Goal: Task Accomplishment & Management: Manage account settings

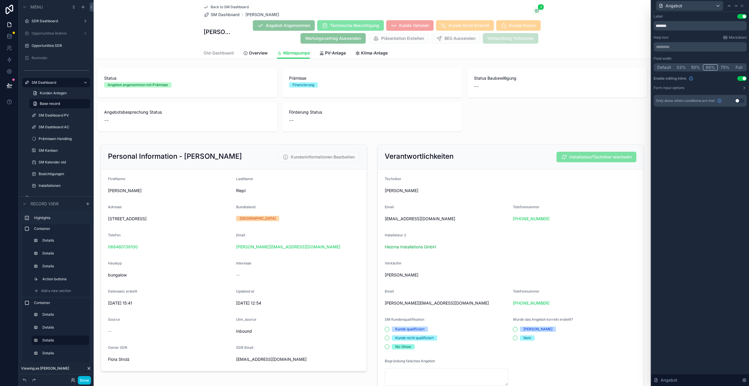
scroll to position [1326, 0]
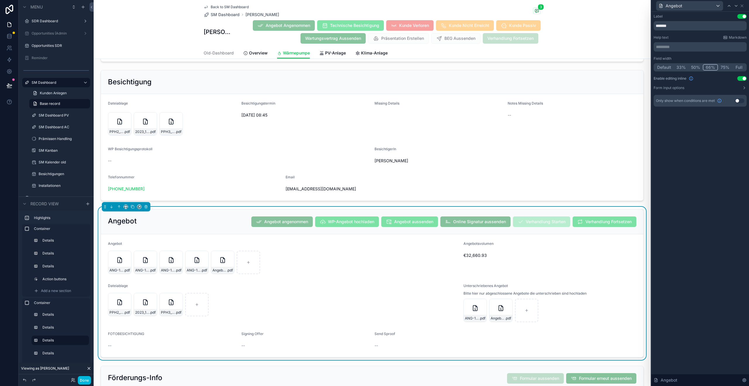
click at [259, 54] on span "Overview" at bounding box center [258, 53] width 19 height 6
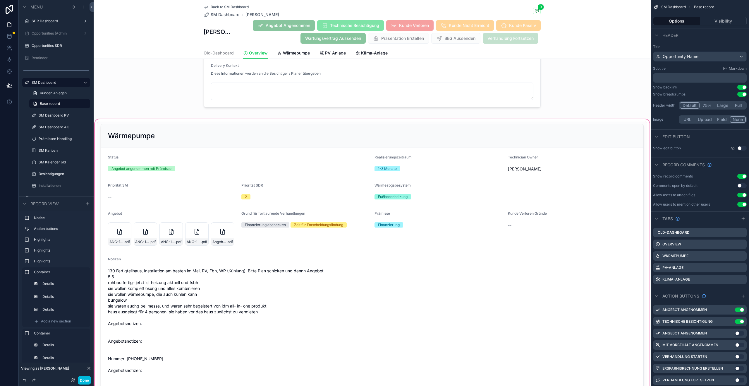
scroll to position [539, 0]
drag, startPoint x: 241, startPoint y: 238, endPoint x: 233, endPoint y: 236, distance: 8.2
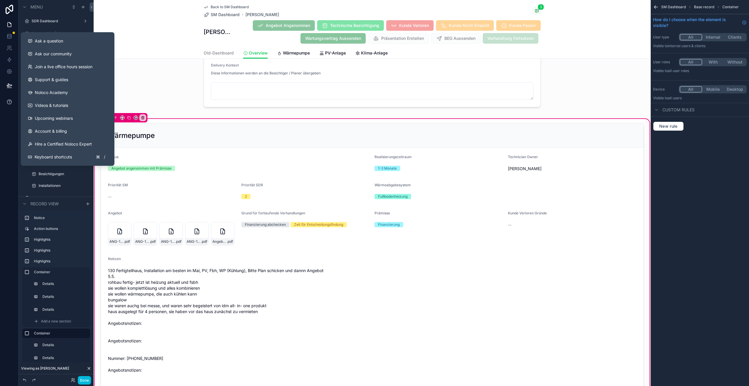
click at [12, 100] on button at bounding box center [9, 102] width 18 height 16
click at [47, 35] on button "Ask a question" at bounding box center [67, 41] width 89 height 13
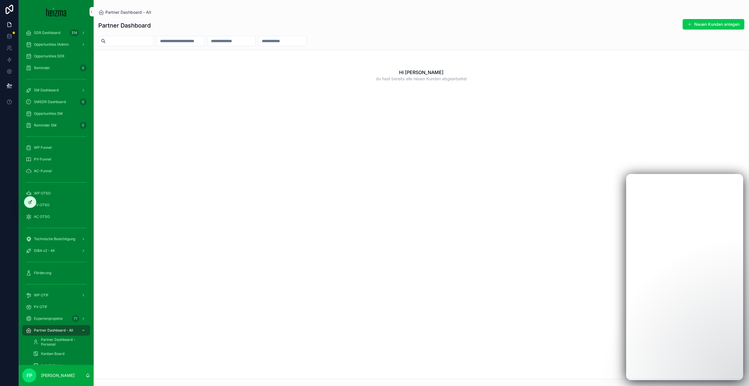
click at [33, 205] on div at bounding box center [30, 201] width 12 height 11
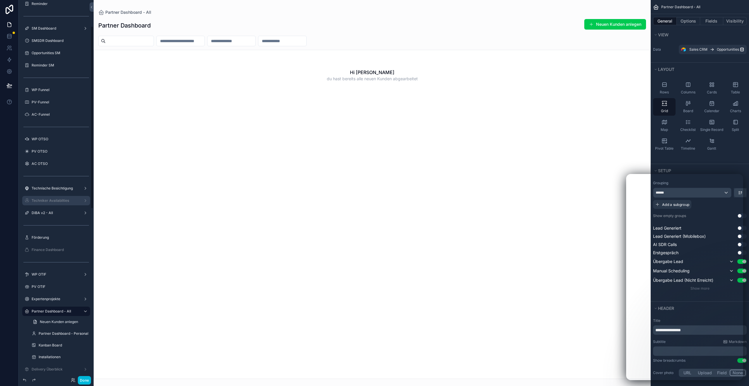
click at [54, 200] on label "Techniker Availabilties" at bounding box center [55, 200] width 47 height 5
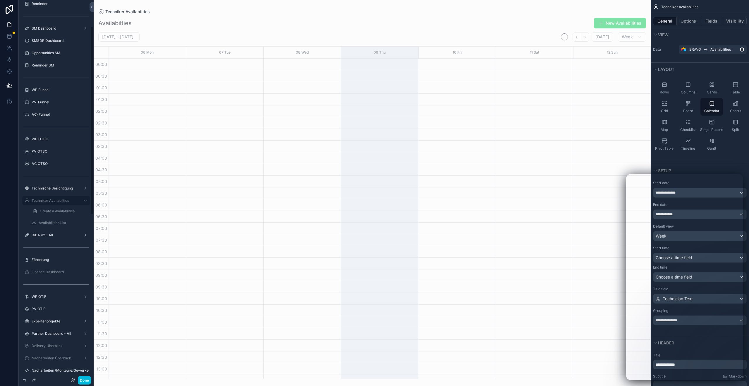
scroll to position [53, 0]
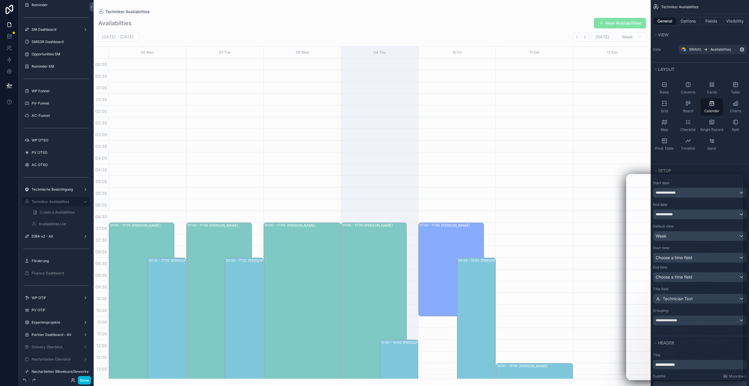
click at [589, 38] on div "scrollable content" at bounding box center [372, 193] width 557 height 386
click at [588, 38] on icon "Next" at bounding box center [585, 37] width 4 height 4
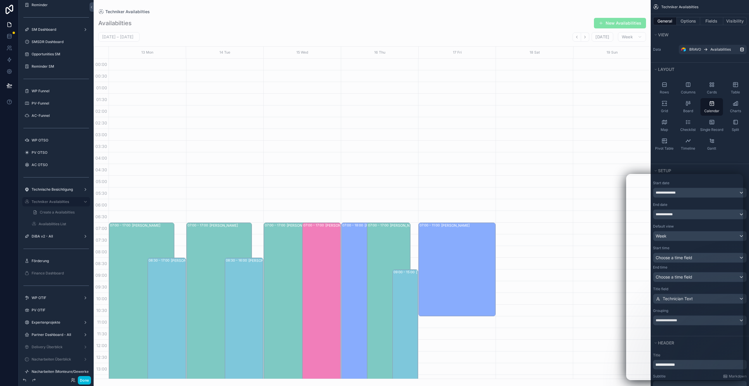
click at [588, 38] on icon "Next" at bounding box center [585, 37] width 4 height 4
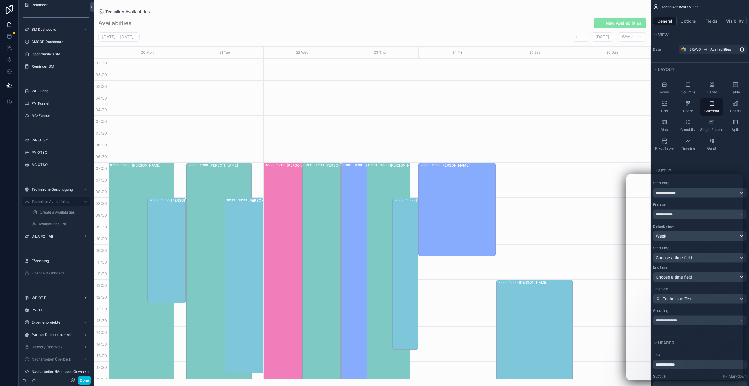
scroll to position [59, 0]
click at [574, 38] on button "Back" at bounding box center [577, 36] width 8 height 9
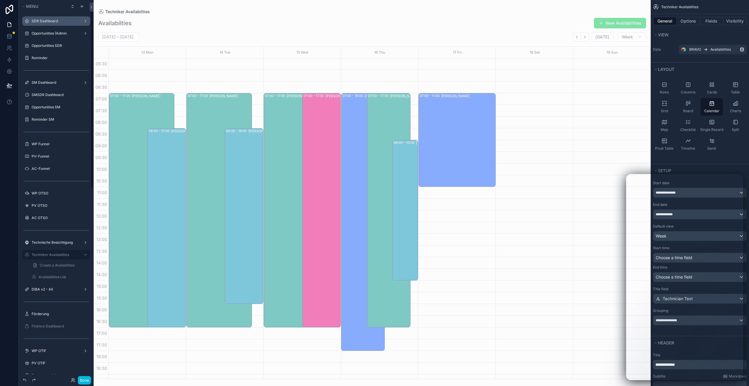
click at [49, 25] on div "SDR Dashboard" at bounding box center [56, 20] width 66 height 9
click at [50, 22] on label "SDR Dashboard" at bounding box center [55, 21] width 47 height 5
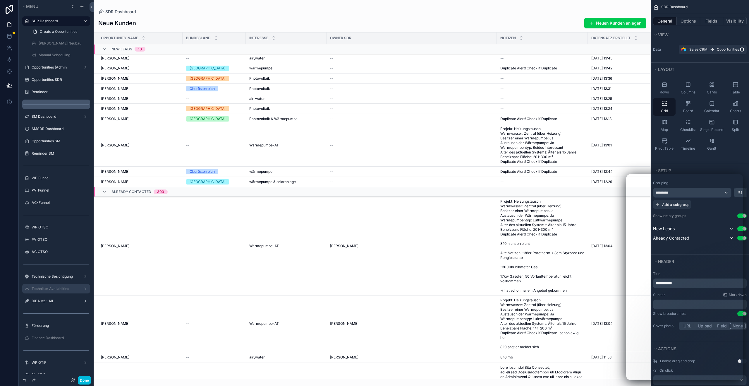
drag, startPoint x: 41, startPoint y: 79, endPoint x: 45, endPoint y: 78, distance: 3.9
click at [41, 79] on label "Opportunities SDR" at bounding box center [59, 79] width 55 height 5
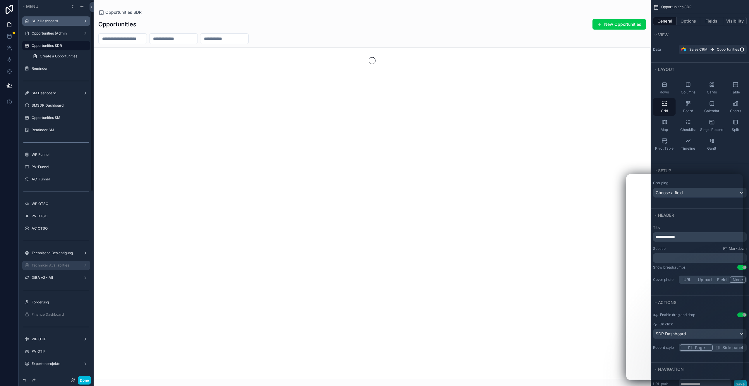
click at [124, 35] on div "scrollable content" at bounding box center [372, 193] width 557 height 386
click at [120, 41] on input "scrollable content" at bounding box center [123, 39] width 48 height 8
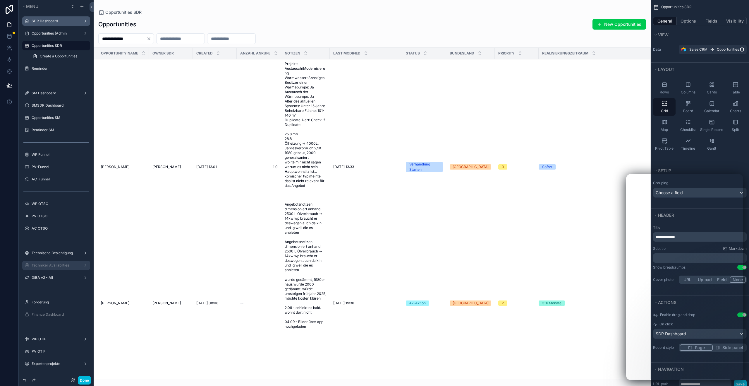
type input "**********"
click at [117, 166] on span "Stefan Pattart" at bounding box center [115, 167] width 28 height 5
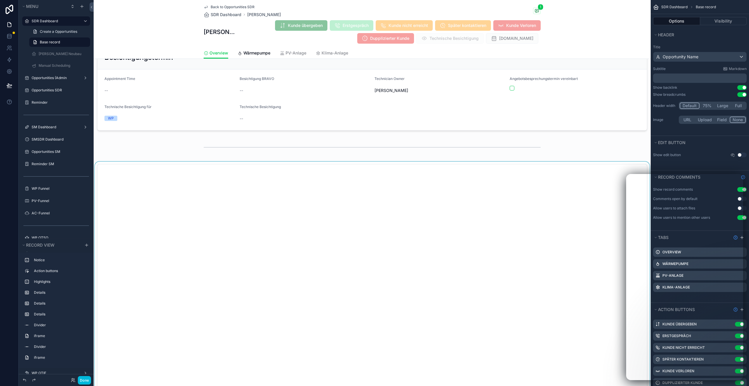
scroll to position [353, 0]
click at [218, 194] on div "scrollable content" at bounding box center [372, 307] width 557 height 295
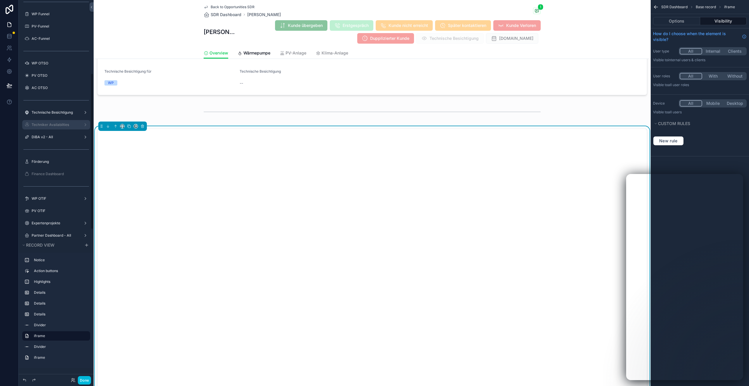
scroll to position [170, 0]
click at [57, 127] on label "Techniker Availabilties" at bounding box center [55, 128] width 47 height 5
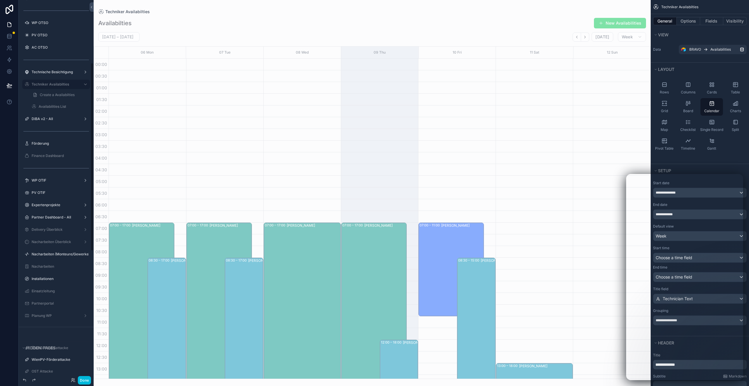
scroll to position [126, 0]
click at [589, 39] on div "scrollable content" at bounding box center [372, 193] width 557 height 386
click at [587, 37] on icon "Next" at bounding box center [585, 37] width 4 height 4
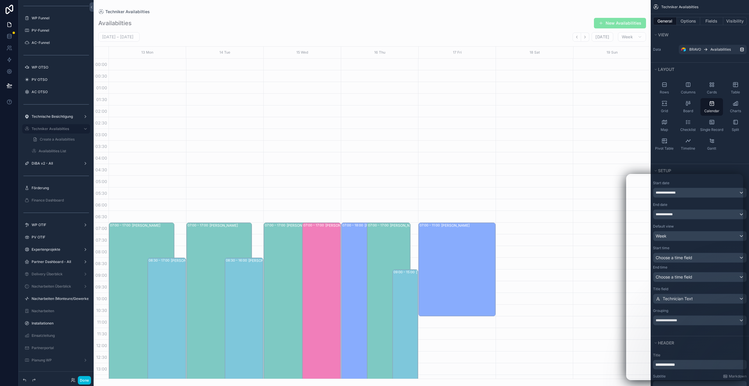
click at [587, 37] on icon "Next" at bounding box center [585, 37] width 4 height 4
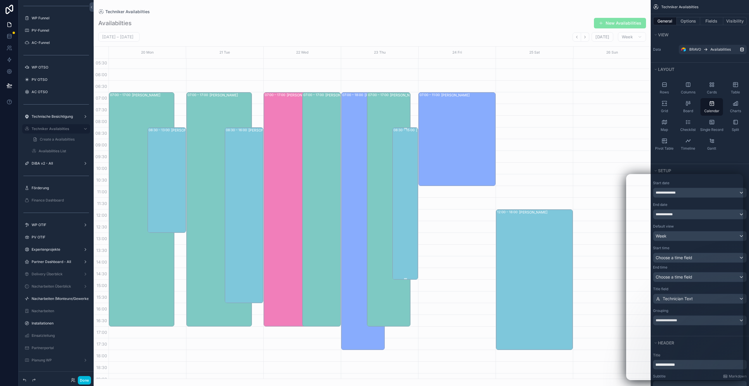
scroll to position [131, 0]
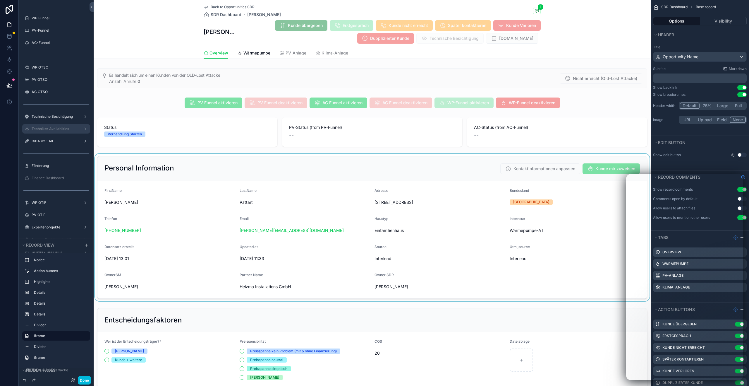
click at [393, 202] on div "scrollable content" at bounding box center [372, 227] width 557 height 147
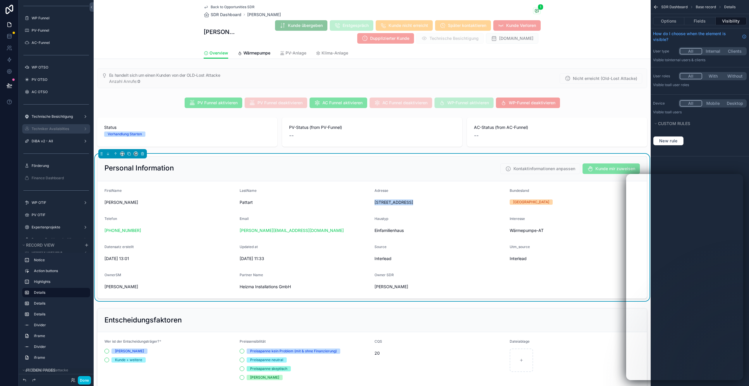
copy div "Kressgasse 9, 2231 Strasshof an der Nordbahn, Österreich"
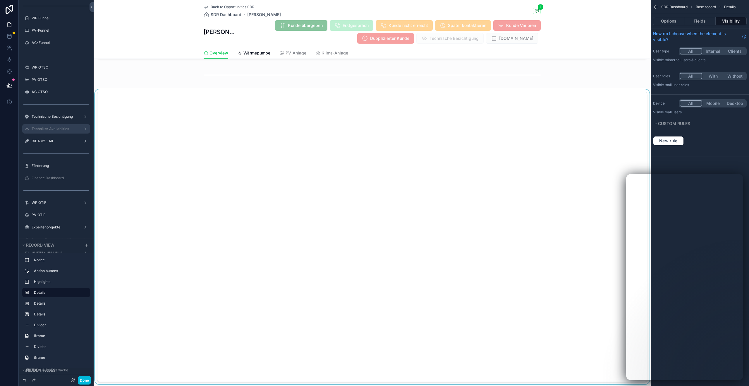
scroll to position [311, 0]
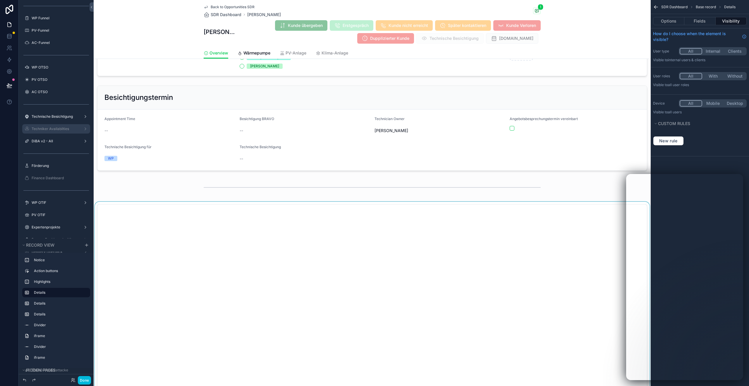
click at [175, 235] on div "scrollable content" at bounding box center [372, 349] width 557 height 295
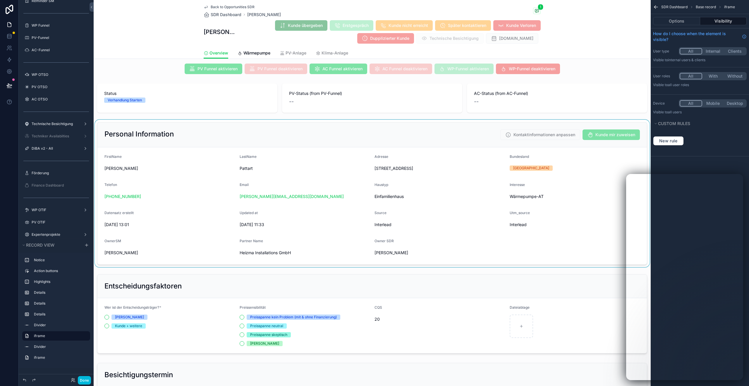
scroll to position [32, 0]
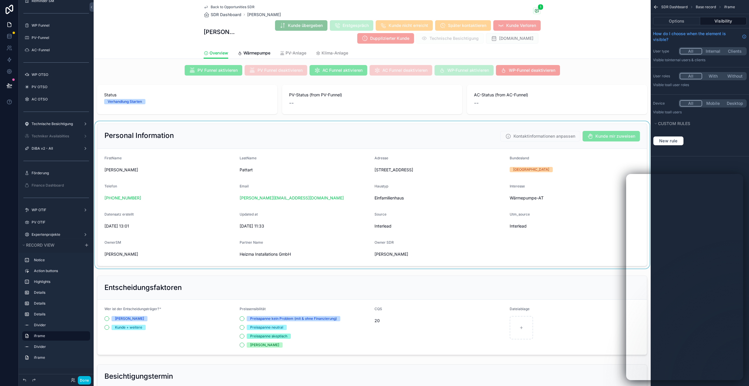
click at [428, 170] on div "scrollable content" at bounding box center [372, 194] width 557 height 147
click at [428, 170] on span "Kressgasse 9, 2231 Strasshof an der Nordbahn, Österreich" at bounding box center [440, 170] width 131 height 6
copy div "Kressgasse 9, 2231 Strasshof an der Nordbahn, Österreich"
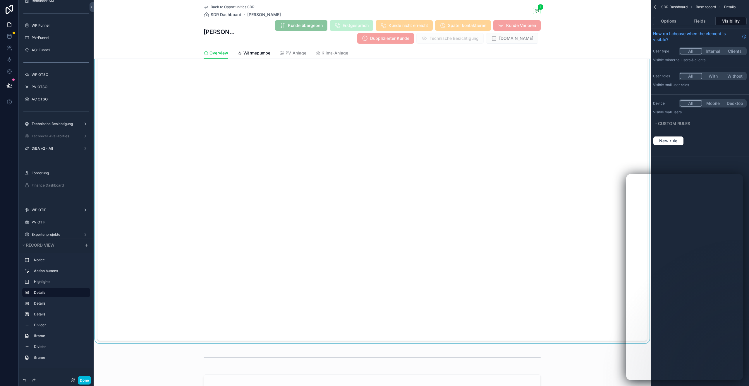
scroll to position [465, 0]
click at [204, 82] on div "scrollable content" at bounding box center [372, 194] width 557 height 295
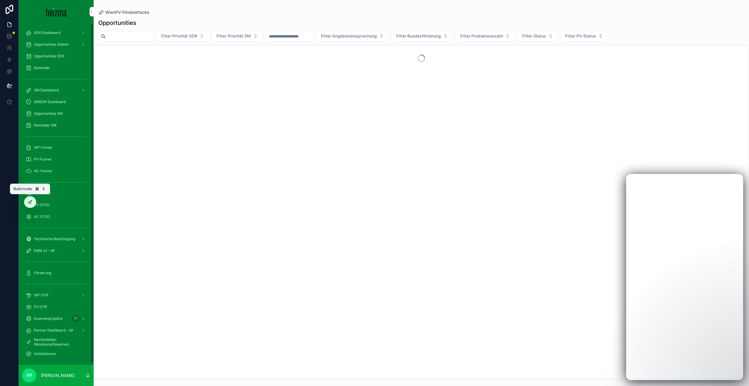
click at [32, 201] on icon at bounding box center [31, 201] width 2 height 2
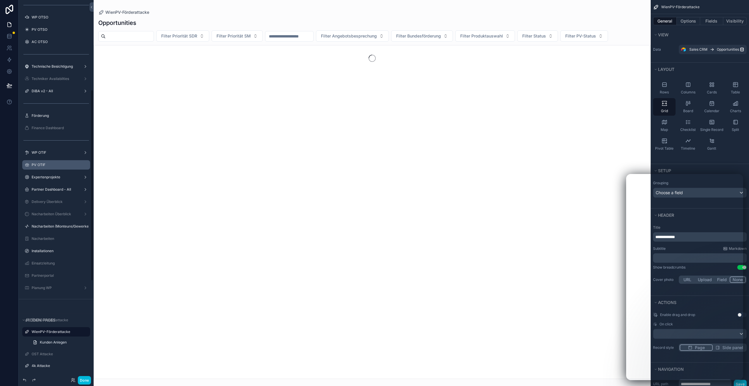
scroll to position [175, 0]
click at [58, 83] on div "Techniker Availabilties" at bounding box center [56, 79] width 66 height 9
drag, startPoint x: 58, startPoint y: 80, endPoint x: 62, endPoint y: 82, distance: 4.2
click at [58, 80] on label "Techniker Availabilties" at bounding box center [55, 79] width 47 height 5
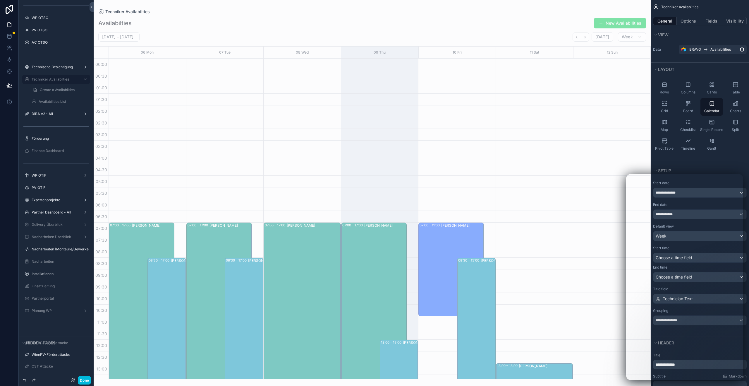
click at [588, 38] on div "scrollable content" at bounding box center [372, 193] width 557 height 386
click at [588, 38] on icon "Next" at bounding box center [585, 37] width 4 height 4
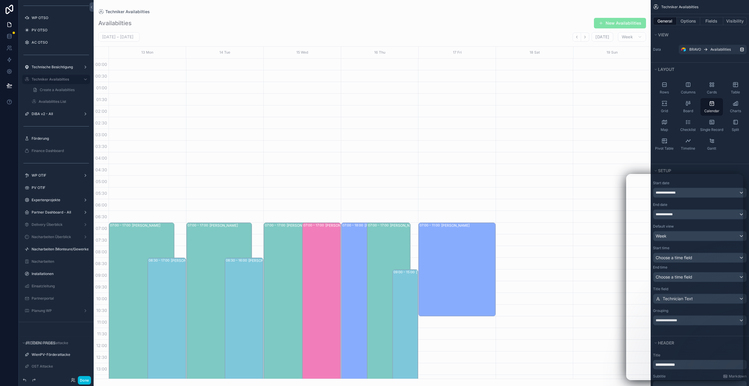
click at [588, 38] on icon "Next" at bounding box center [585, 37] width 4 height 4
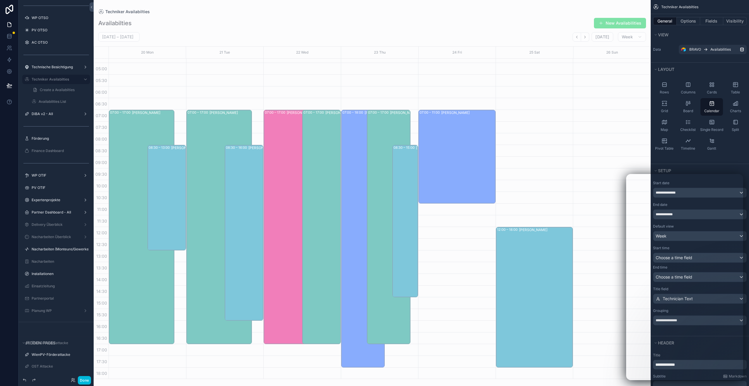
scroll to position [116, 0]
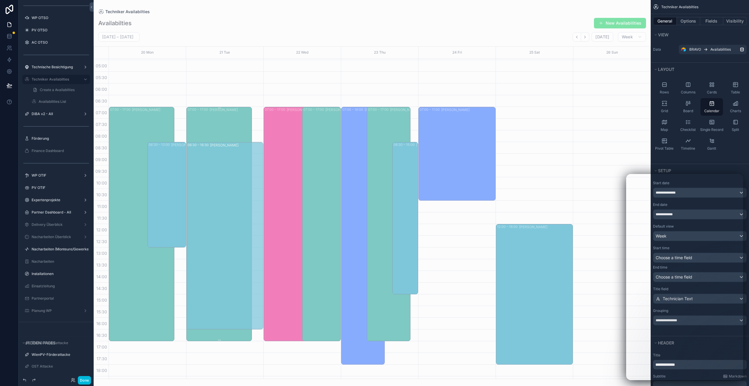
drag, startPoint x: 244, startPoint y: 316, endPoint x: 244, endPoint y: 330, distance: 13.5
drag, startPoint x: 245, startPoint y: 327, endPoint x: 247, endPoint y: 314, distance: 13.0
drag, startPoint x: 256, startPoint y: 223, endPoint x: 253, endPoint y: 242, distance: 18.7
drag, startPoint x: 244, startPoint y: 328, endPoint x: 248, endPoint y: 299, distance: 29.5
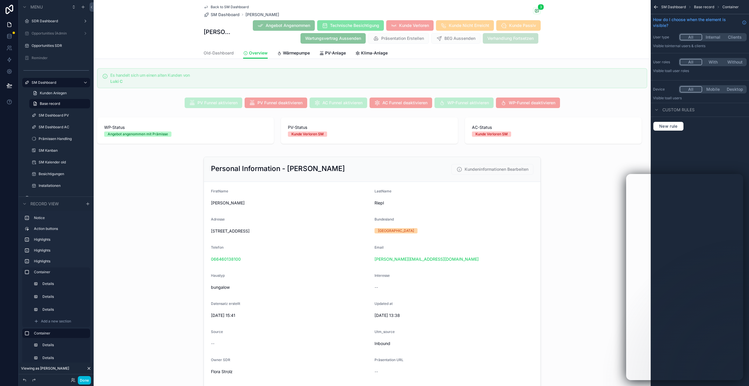
scroll to position [539, 0]
